Goal: Information Seeking & Learning: Check status

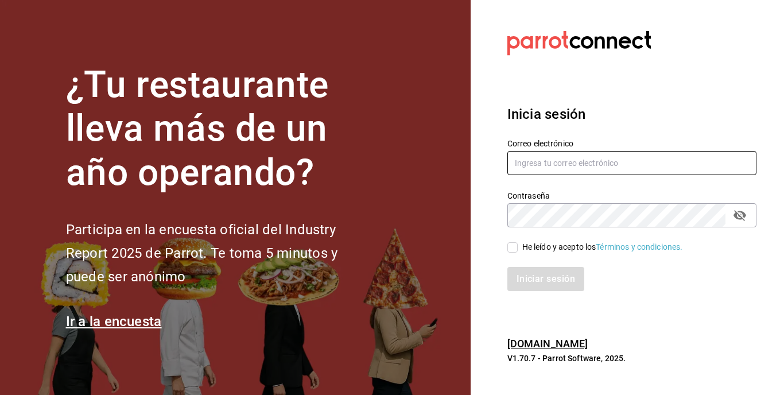
type input "eduardo_lucio_96@outlook.com"
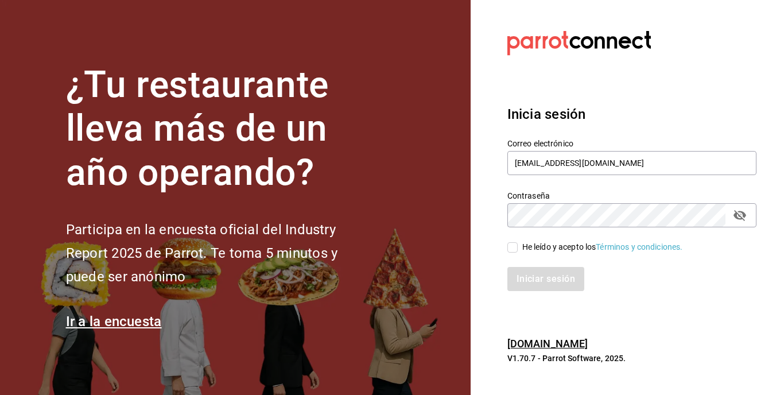
click at [492, 180] on section "Datos incorrectos. Verifica que tu Correo o Contraseña estén bien escritos. Ini…" at bounding box center [626, 197] width 313 height 395
click at [515, 247] on input "He leído y acepto los Términos y condiciones." at bounding box center [512, 247] width 10 height 10
checkbox input "true"
click at [536, 279] on button "Iniciar sesión" at bounding box center [546, 279] width 78 height 24
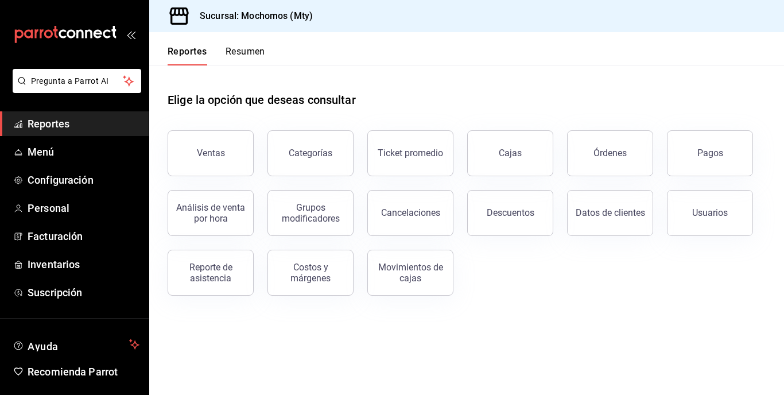
click at [193, 163] on button "Ventas" at bounding box center [210, 153] width 86 height 46
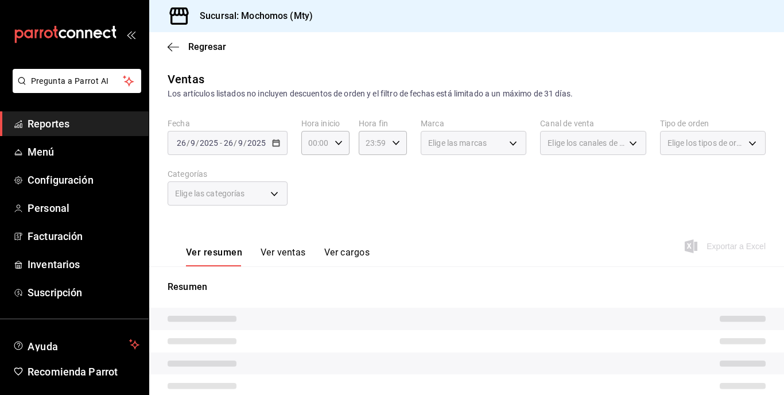
click at [284, 138] on div "[DATE] [DATE] - [DATE] [DATE]" at bounding box center [227, 143] width 120 height 24
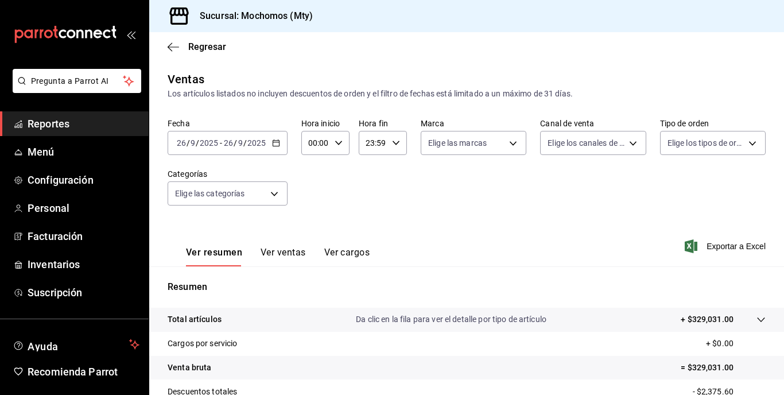
click at [262, 143] on input "2025" at bounding box center [257, 142] width 20 height 9
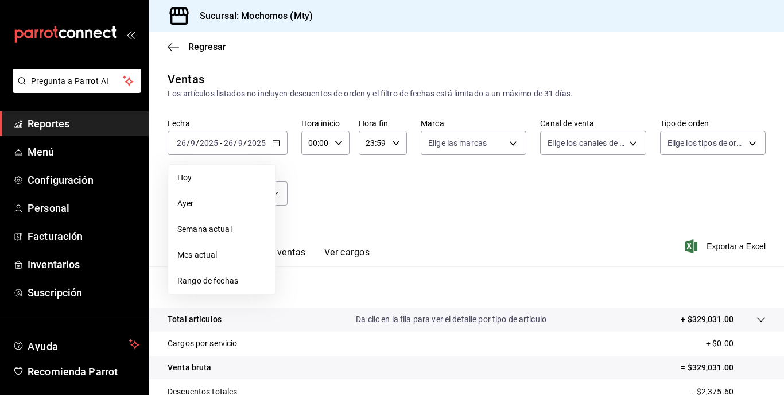
click at [227, 279] on span "Rango de fechas" at bounding box center [221, 281] width 89 height 12
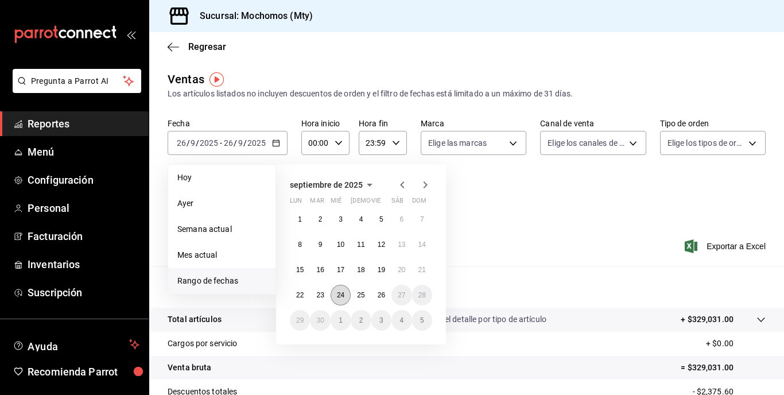
click at [340, 296] on abbr "24" at bounding box center [340, 295] width 7 height 8
click at [380, 296] on abbr "26" at bounding box center [380, 295] width 7 height 8
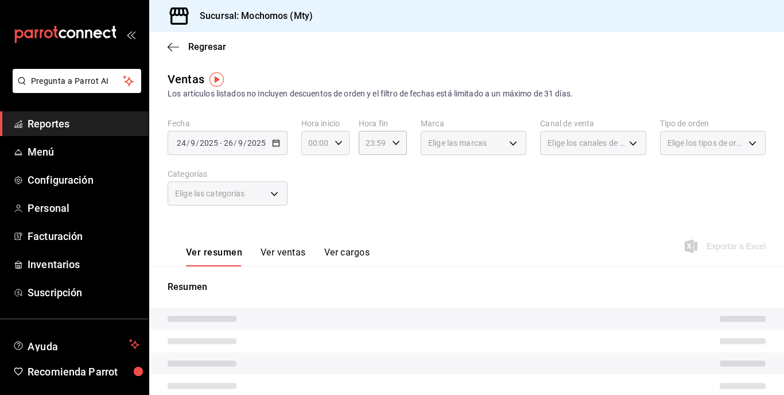
click at [334, 145] on icon "button" at bounding box center [338, 143] width 8 height 8
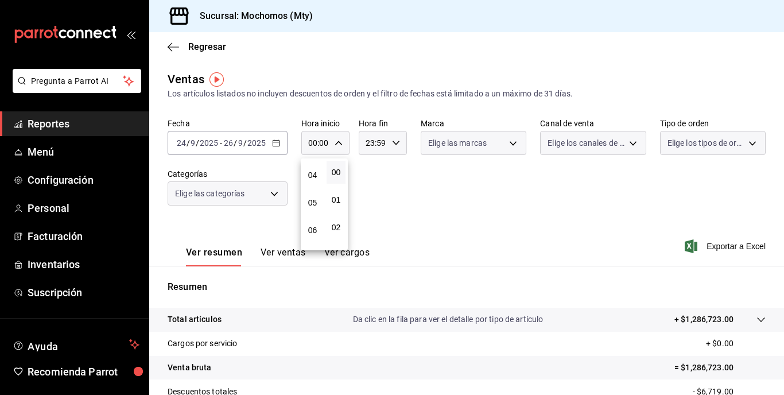
scroll to position [115, 0]
click at [310, 193] on span "05" at bounding box center [312, 194] width 5 height 9
type input "05:00"
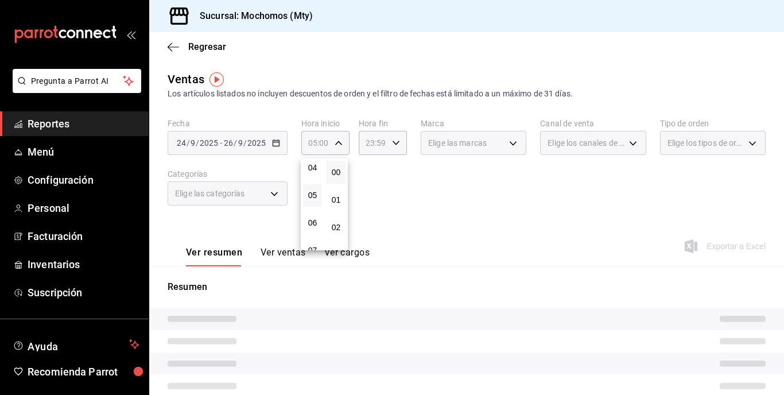
click at [389, 144] on div at bounding box center [392, 197] width 784 height 395
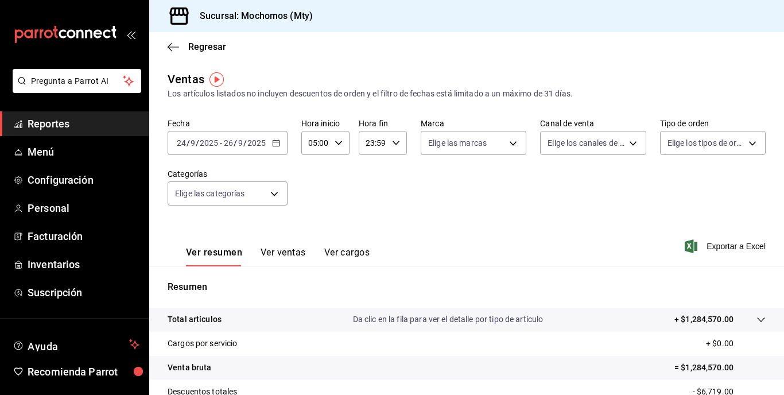
click at [392, 144] on icon "button" at bounding box center [396, 143] width 8 height 8
click at [435, 185] on div at bounding box center [392, 197] width 784 height 395
click at [712, 243] on span "Exportar a Excel" at bounding box center [726, 246] width 79 height 14
click at [259, 141] on input "2025" at bounding box center [257, 142] width 20 height 9
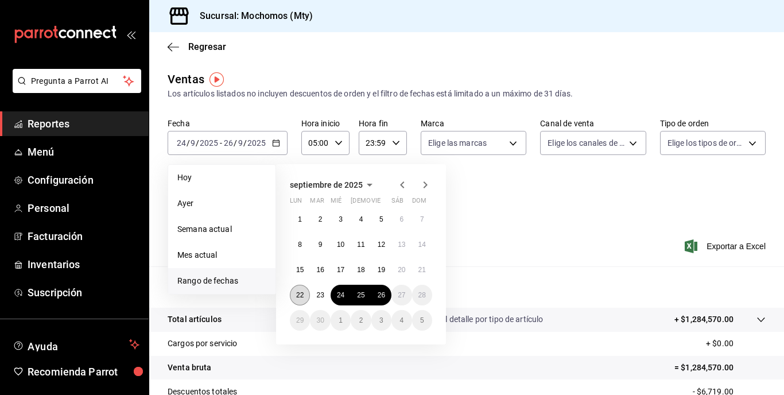
click at [301, 301] on button "22" at bounding box center [300, 295] width 20 height 21
click at [383, 301] on button "26" at bounding box center [381, 295] width 20 height 21
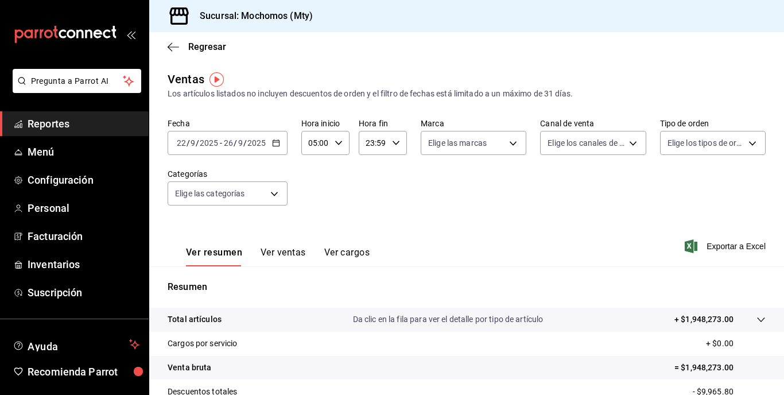
click at [398, 11] on div "Sucursal: Mochomos (Mty)" at bounding box center [466, 16] width 634 height 32
click at [674, 321] on p "+ $1,948,273.00" at bounding box center [703, 319] width 59 height 12
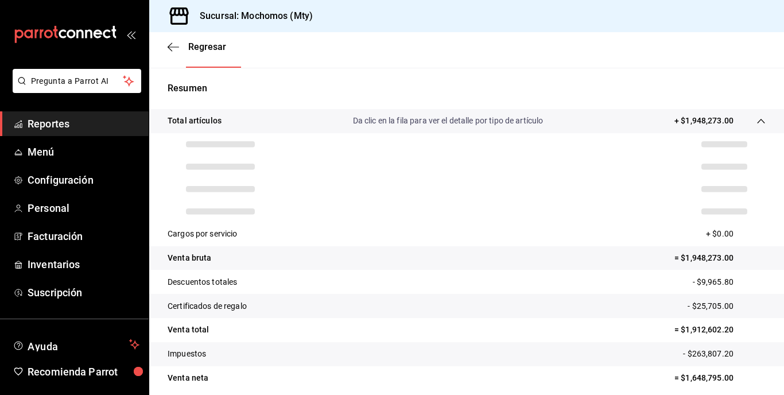
scroll to position [240, 0]
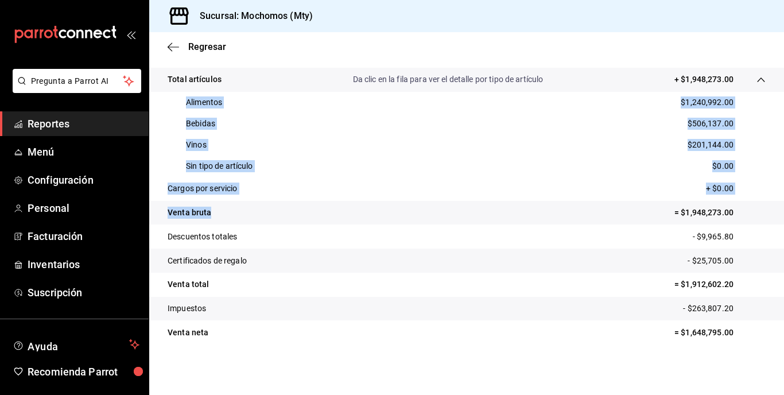
drag, startPoint x: 177, startPoint y: 99, endPoint x: 270, endPoint y: 202, distance: 138.9
click at [270, 202] on tbody "Total artículos Da clic en la fila para ver el detalle por tipo de artículo + $…" at bounding box center [466, 206] width 634 height 276
copy tbody "Alimentos $1,240,992.00 Bebidas $506,137.00 Vinos $201,144.00 Sin tipo de artíc…"
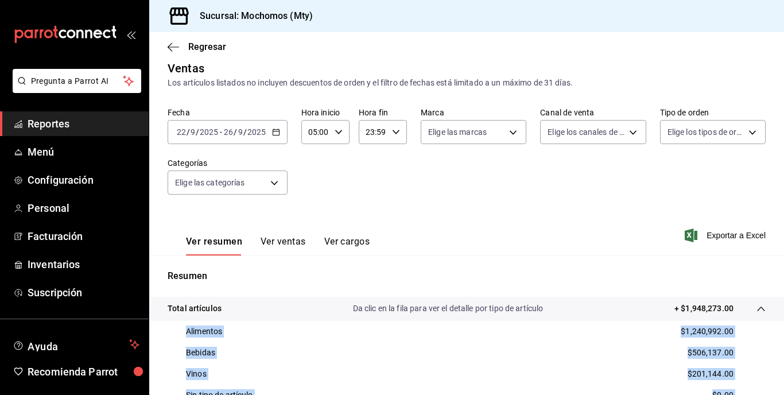
scroll to position [10, 0]
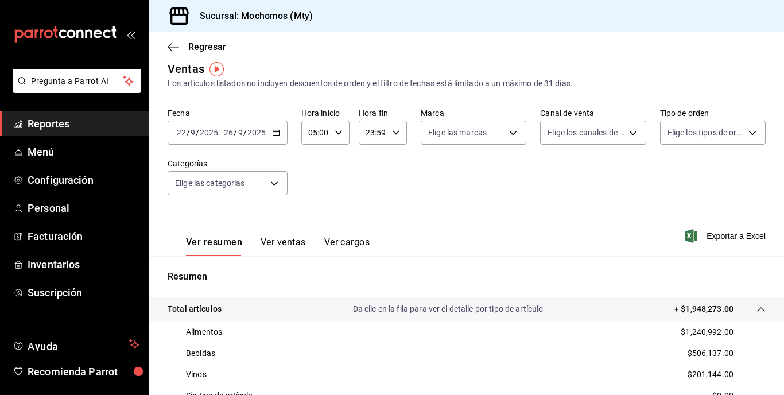
click at [264, 130] on input "2025" at bounding box center [257, 132] width 20 height 9
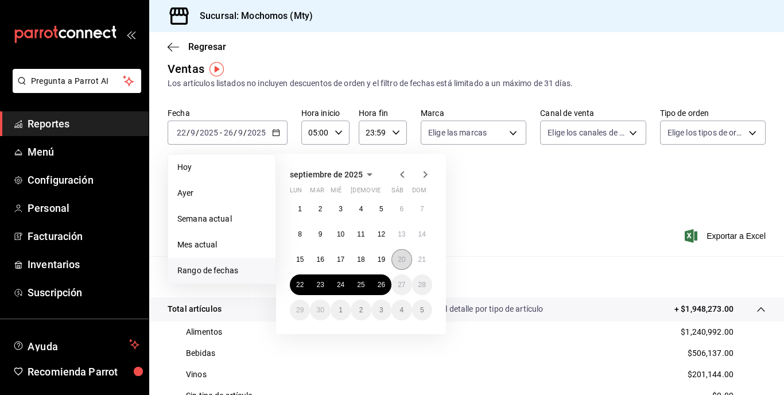
click at [400, 255] on button "20" at bounding box center [401, 259] width 20 height 21
click at [297, 285] on abbr "22" at bounding box center [299, 284] width 7 height 8
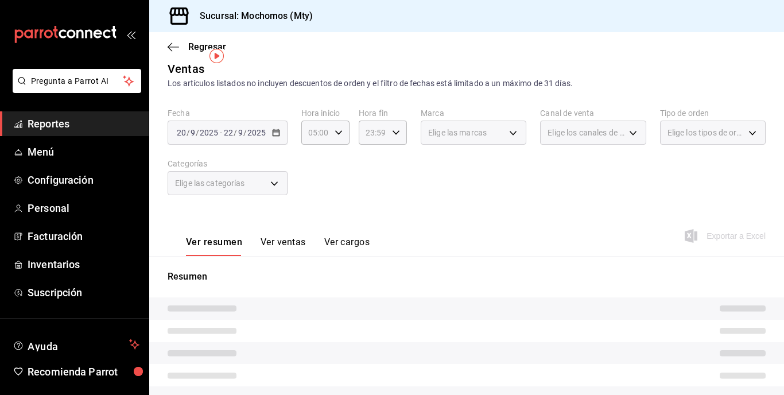
scroll to position [68, 0]
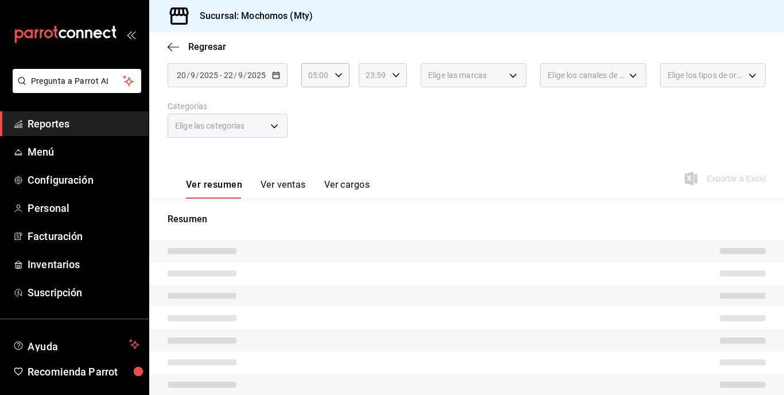
click at [393, 81] on div "23:59 Hora fin" at bounding box center [382, 75] width 48 height 24
click at [392, 76] on div at bounding box center [392, 197] width 784 height 395
click at [392, 76] on \(Stroke\) "button" at bounding box center [395, 75] width 7 height 4
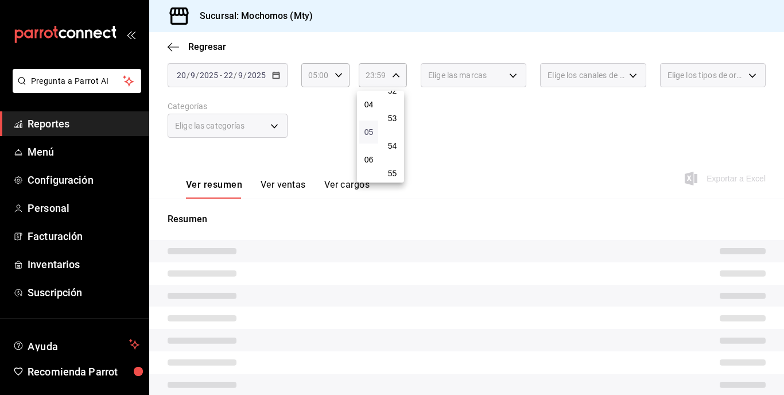
click at [366, 131] on span "05" at bounding box center [368, 131] width 5 height 9
type input "05:59"
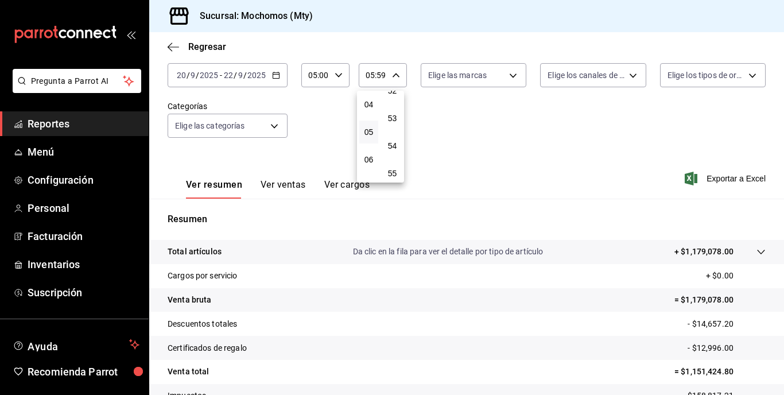
click at [467, 124] on div at bounding box center [392, 197] width 784 height 395
click at [697, 258] on p "+ $1,179,078.00" at bounding box center [703, 251] width 59 height 12
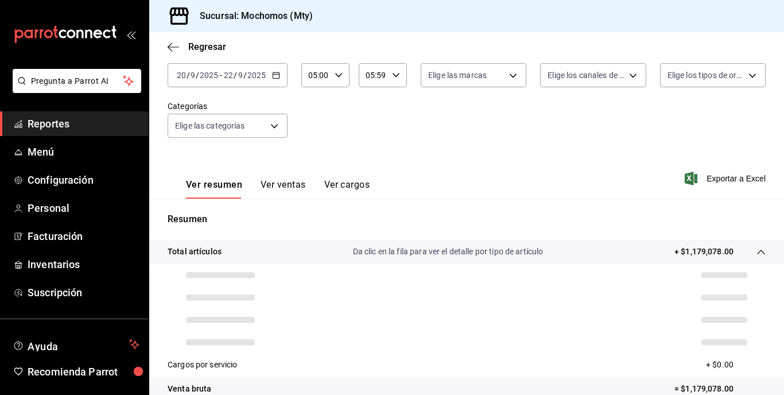
scroll to position [240, 0]
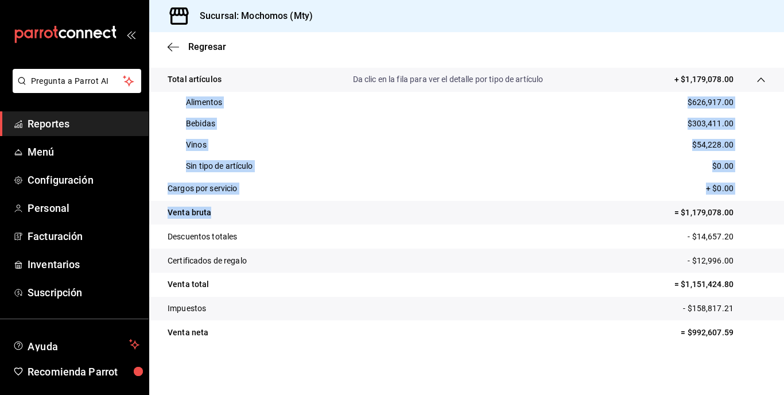
drag, startPoint x: 182, startPoint y: 101, endPoint x: 350, endPoint y: 224, distance: 207.7
click at [350, 224] on tbody "Total artículos Da clic en la fila para ver el detalle por tipo de artículo + $…" at bounding box center [466, 206] width 634 height 276
click at [350, 224] on tr "Venta bruta = $1,179,078.00" at bounding box center [466, 213] width 634 height 24
drag, startPoint x: 184, startPoint y: 101, endPoint x: 259, endPoint y: 198, distance: 122.3
click at [259, 198] on tbody "Total artículos Da clic en la fila para ver el detalle por tipo de artículo + $…" at bounding box center [466, 206] width 634 height 276
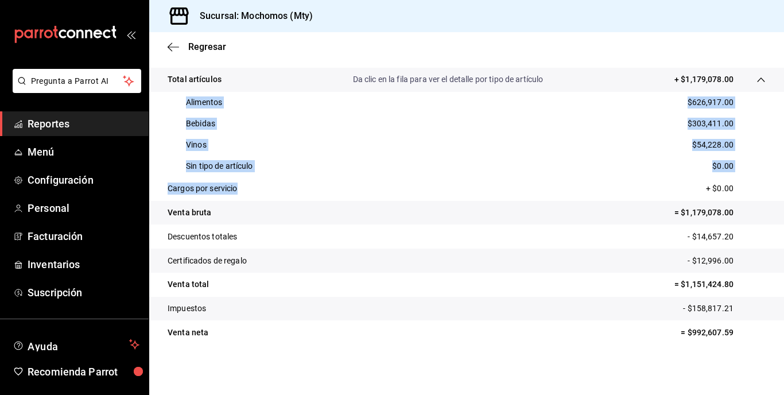
copy tbody "Alimentos $626,917.00 Bebidas $303,411.00 Vinos $54,228.00 Sin tipo de artículo…"
